Goal: Transaction & Acquisition: Purchase product/service

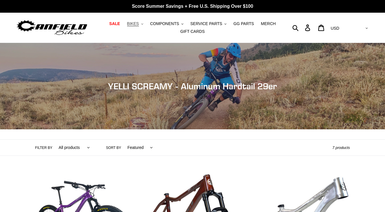
click at [140, 23] on button "BIKES .cls-1{fill:#231f20}" at bounding box center [135, 24] width 22 height 8
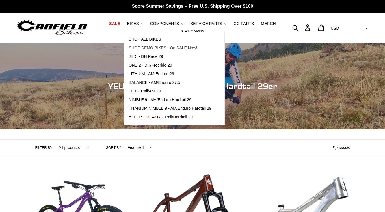
click at [153, 48] on span "SHOP DEMO BIKES - On SALE Now!" at bounding box center [163, 48] width 68 height 5
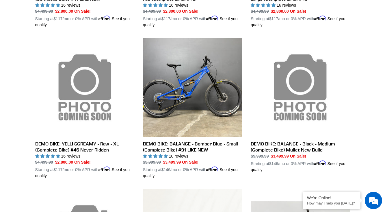
scroll to position [286, 0]
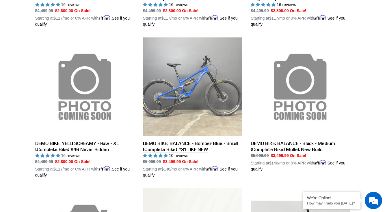
click at [197, 76] on link "DEMO BIKE: BALANCE - Bomber Blue - Small (Complete Bike) #31 LIKE NEW" at bounding box center [192, 108] width 99 height 141
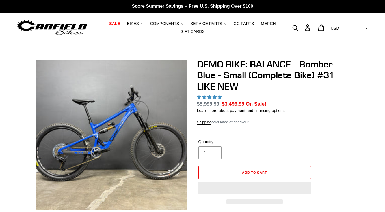
select select "highest-rating"
